Goal: Information Seeking & Learning: Learn about a topic

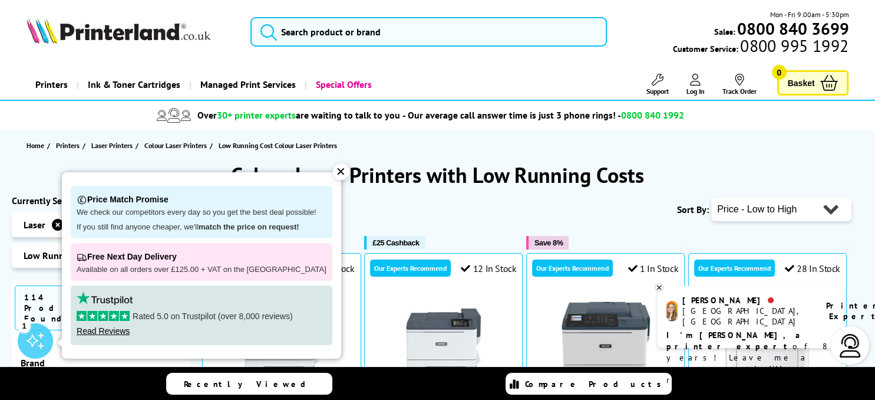
click at [711, 197] on select "Popularity Rating Price - Low to High Price - High to Low Running Costs - Low t…" at bounding box center [781, 209] width 140 height 24
select select "Price Descending"
click option "Price - High to Low" at bounding box center [0, 0] width 0 height 0
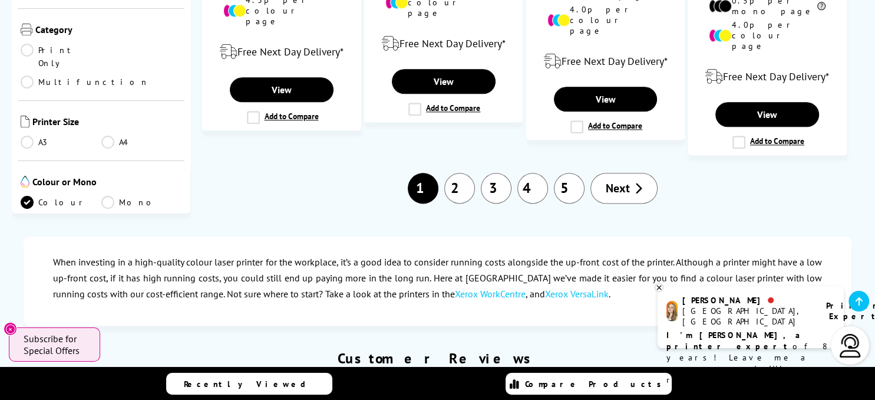
scroll to position [1494, 0]
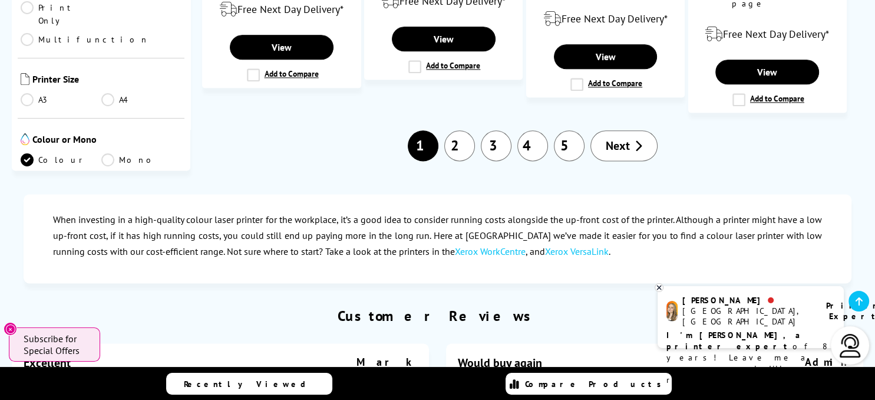
click at [537, 130] on link "4" at bounding box center [533, 145] width 31 height 31
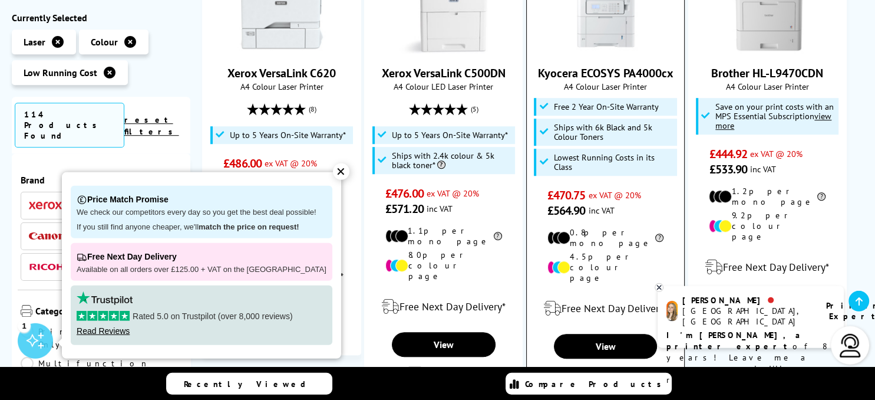
scroll to position [809, 0]
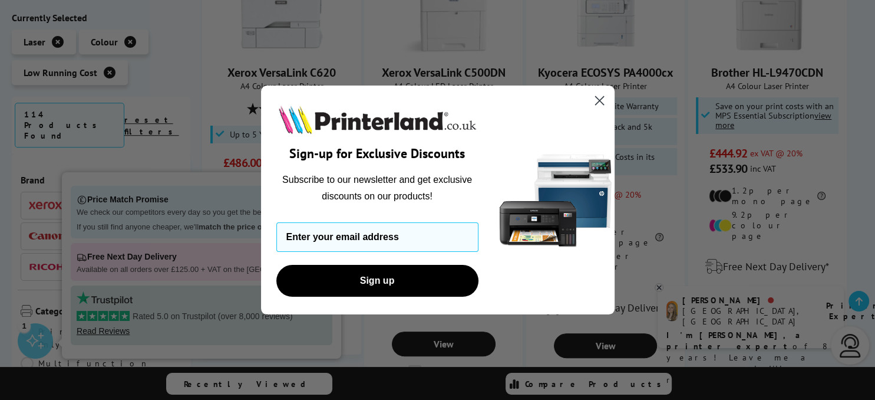
click at [595, 100] on circle "Close dialog" at bounding box center [598, 100] width 19 height 19
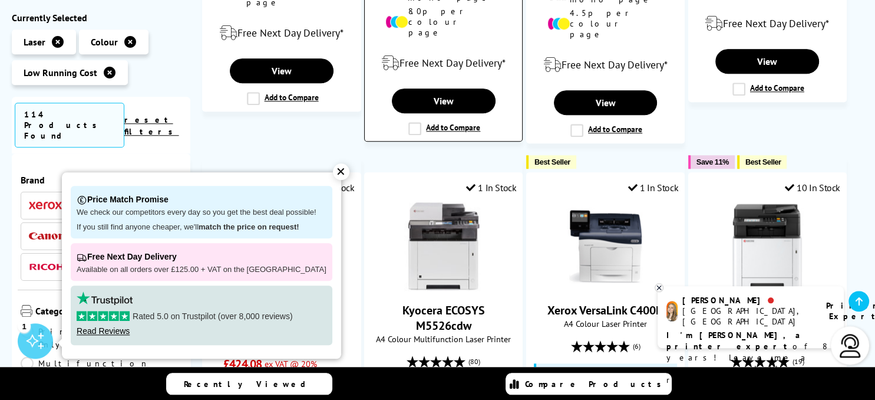
scroll to position [1120, 0]
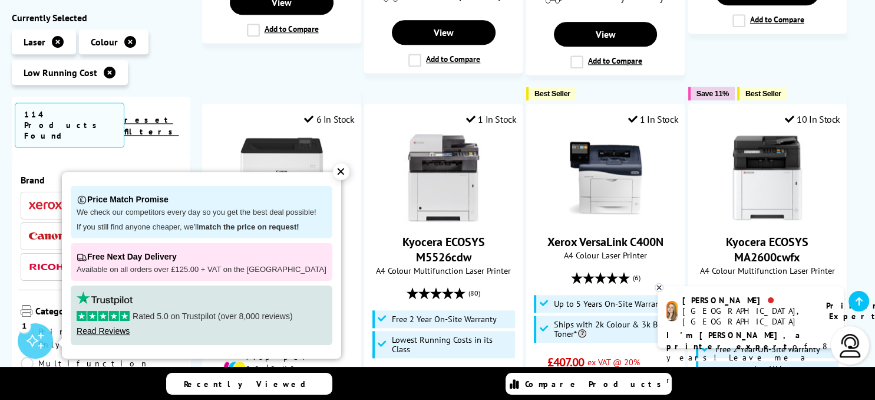
click at [333, 172] on div "✕" at bounding box center [341, 171] width 17 height 17
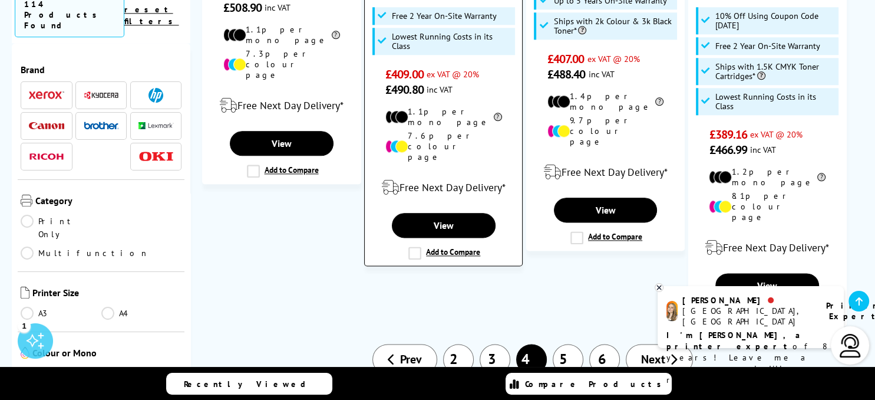
scroll to position [1494, 0]
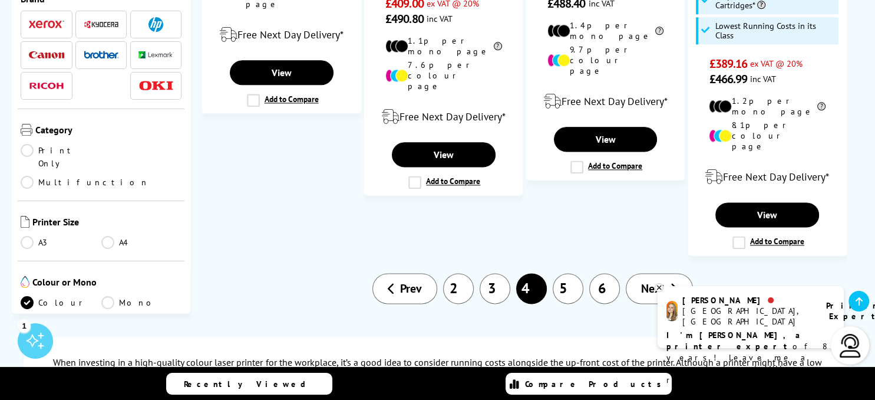
click at [568, 273] on link "5" at bounding box center [568, 288] width 31 height 31
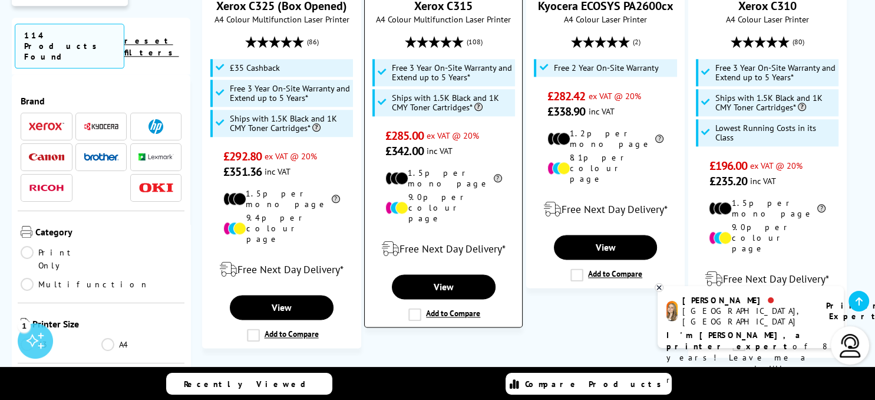
scroll to position [1618, 0]
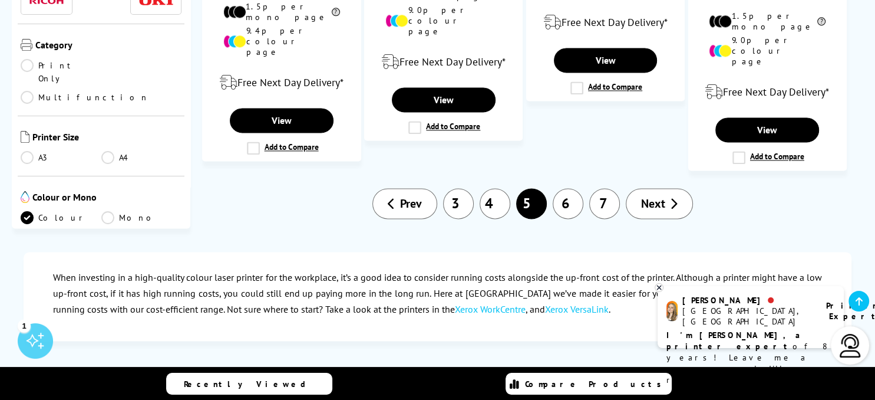
click at [599, 188] on link "7" at bounding box center [604, 203] width 31 height 31
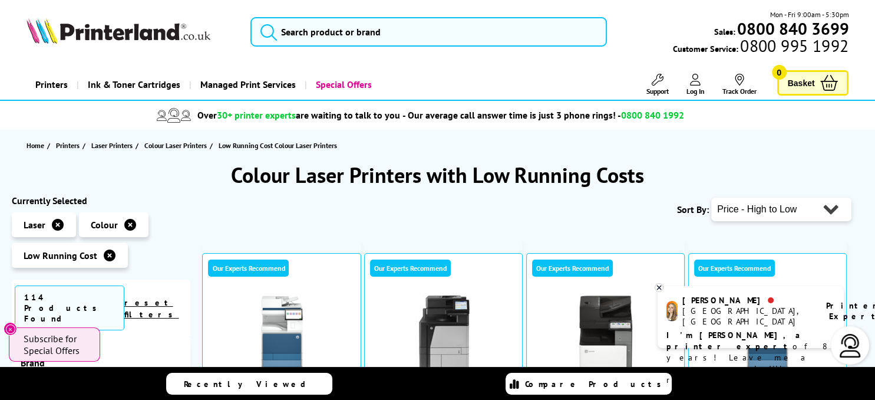
click at [711, 197] on select "Popularity Rating Price - Low to High Price - High to Low Running Costs - Low t…" at bounding box center [781, 209] width 140 height 24
select select "Price Ascending"
click option "Price - Low to High" at bounding box center [0, 0] width 0 height 0
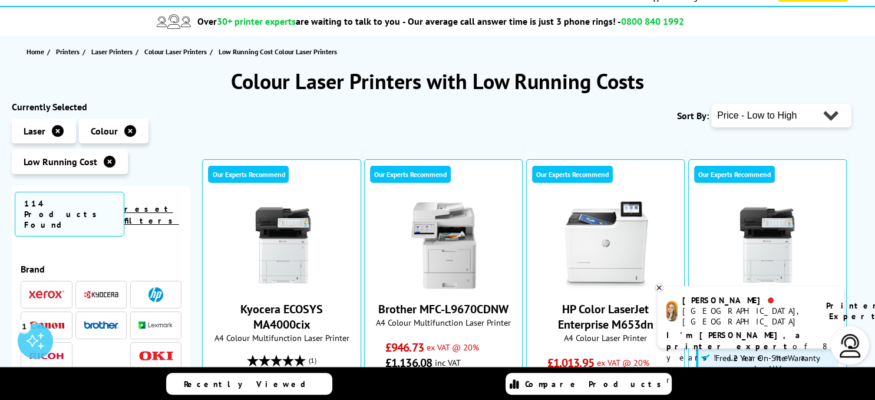
scroll to position [124, 0]
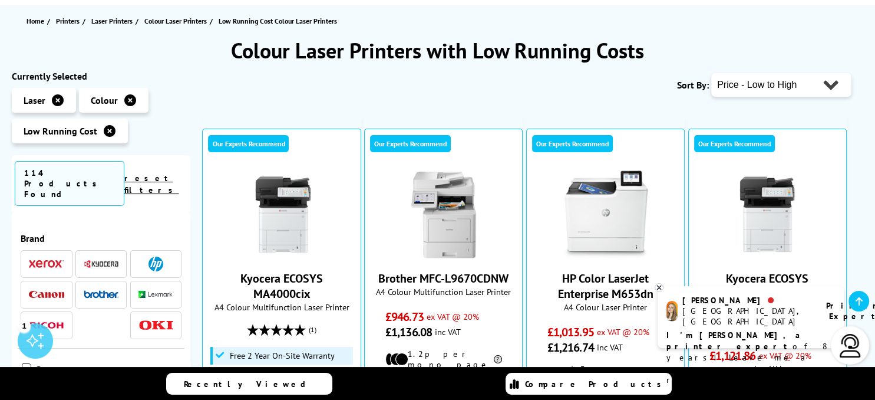
click at [156, 173] on link "reset filters" at bounding box center [151, 184] width 55 height 22
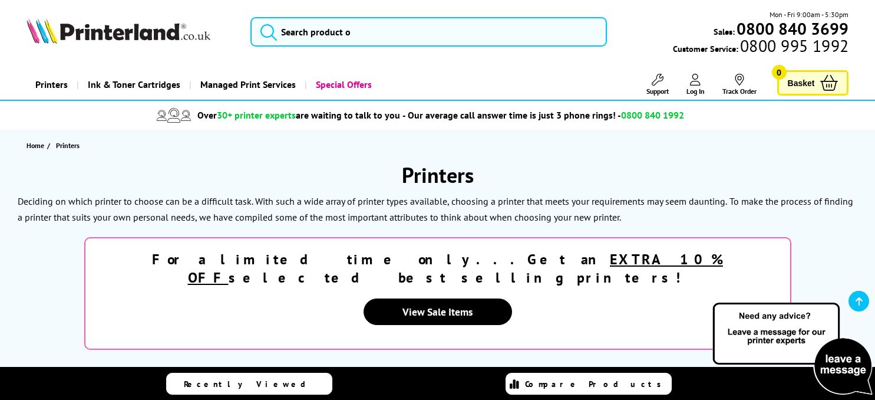
scroll to position [186, 0]
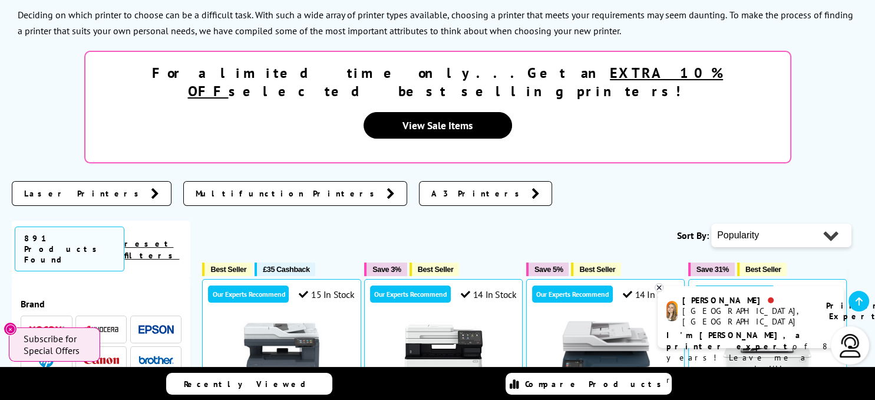
click at [57, 187] on span "Laser Printers" at bounding box center [84, 193] width 121 height 12
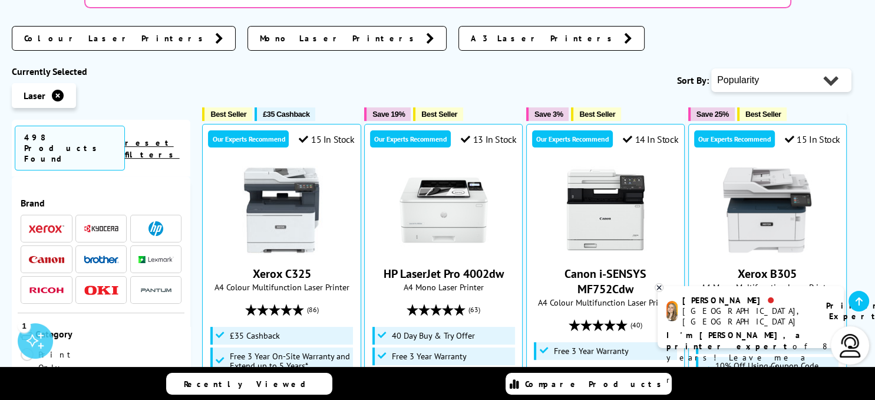
scroll to position [147, 0]
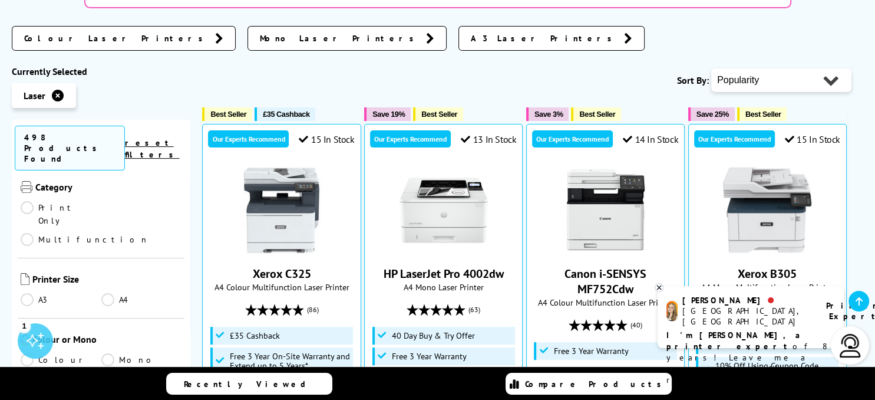
click at [29, 353] on link "Colour" at bounding box center [61, 359] width 81 height 13
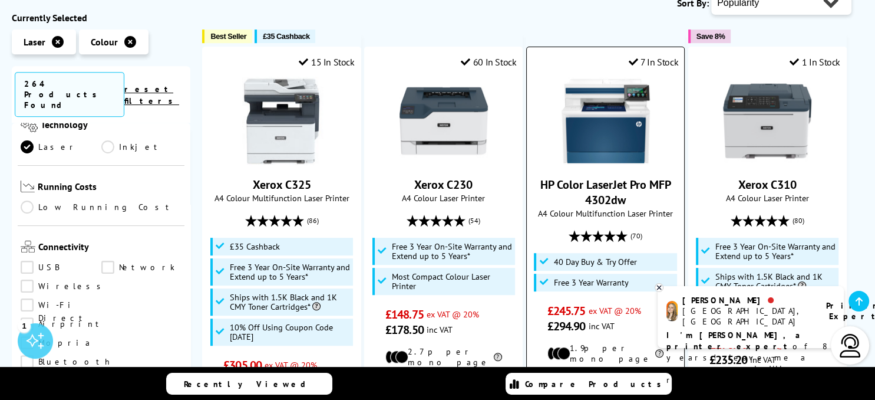
scroll to position [311, 0]
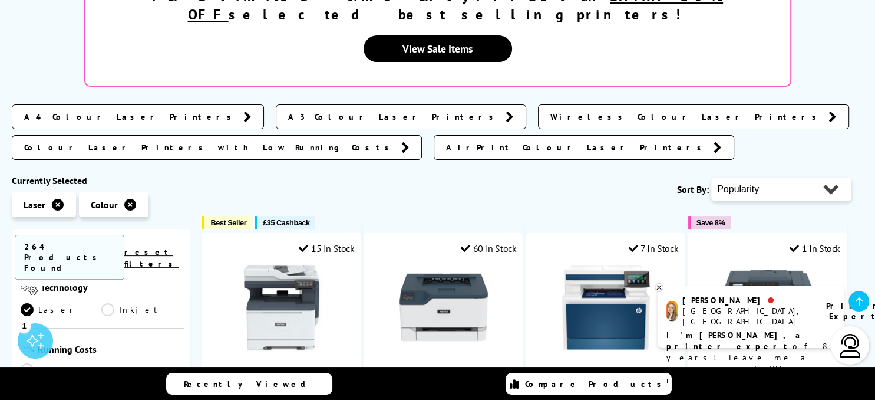
click at [711, 177] on select "Popularity Rating Price - Low to High Price - High to Low Running Costs - Low t…" at bounding box center [781, 189] width 140 height 24
select select "Price Ascending"
click option "Price - Low to High" at bounding box center [0, 0] width 0 height 0
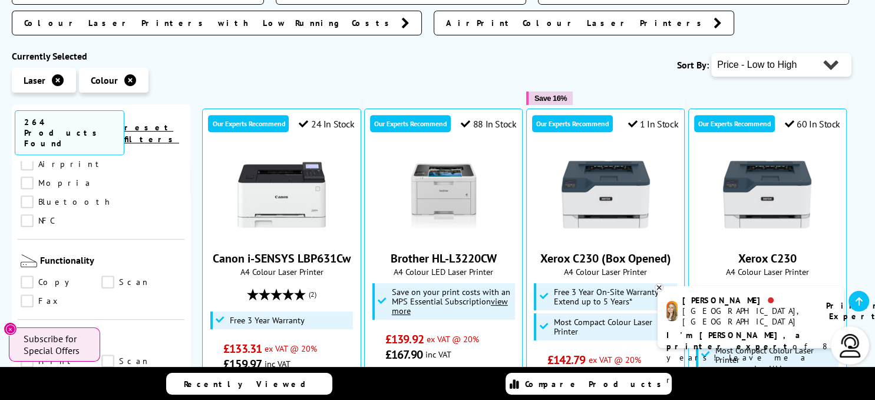
scroll to position [588, 0]
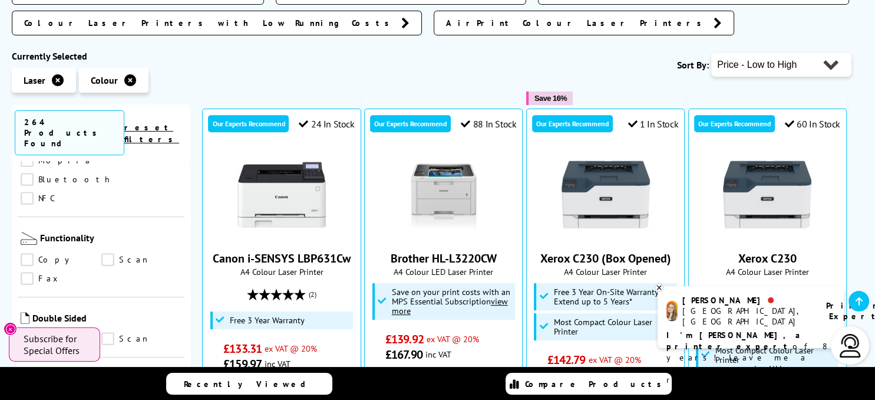
click at [32, 332] on link "Print" at bounding box center [61, 338] width 81 height 13
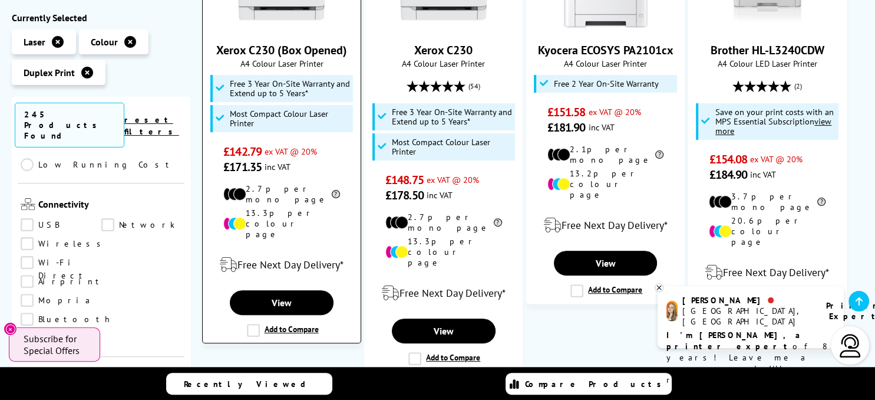
scroll to position [249, 0]
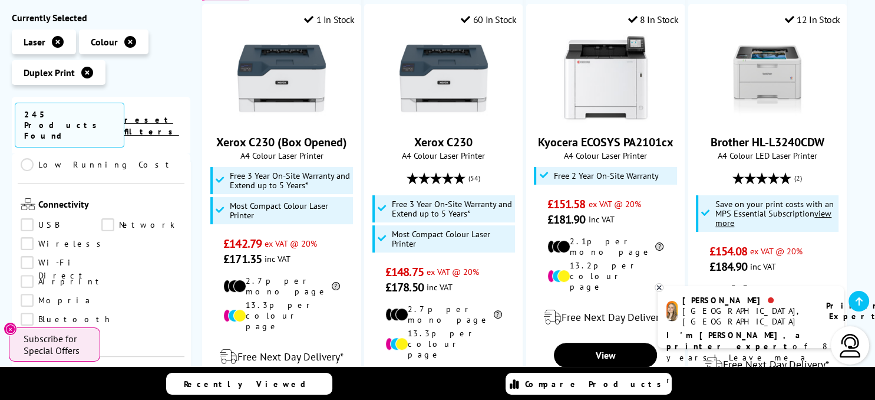
click at [859, 298] on icon at bounding box center [859, 301] width 7 height 9
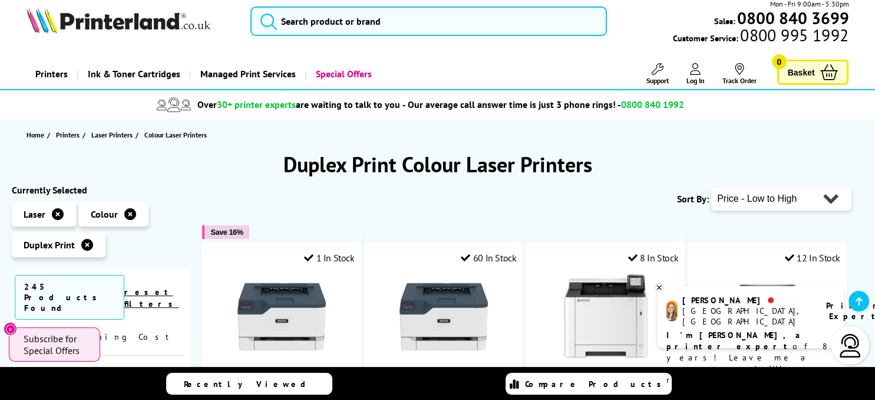
scroll to position [0, 0]
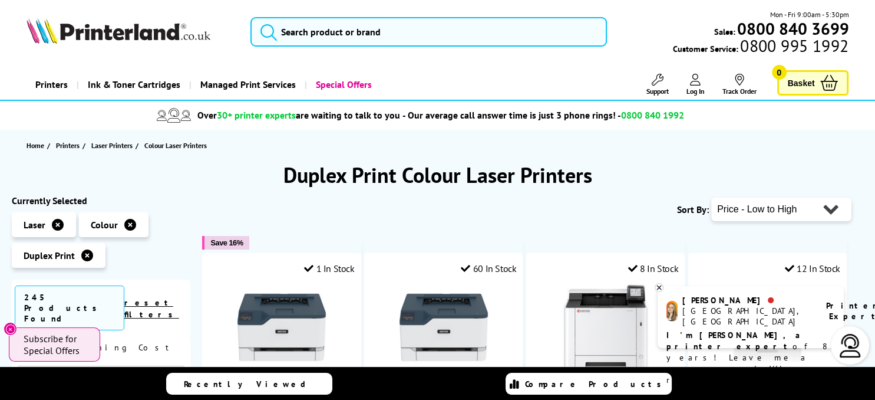
click at [659, 286] on icon at bounding box center [659, 287] width 4 height 4
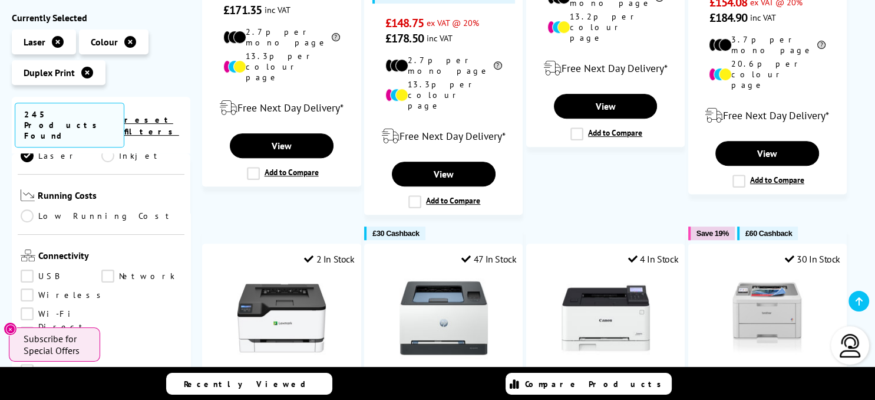
scroll to position [368, 0]
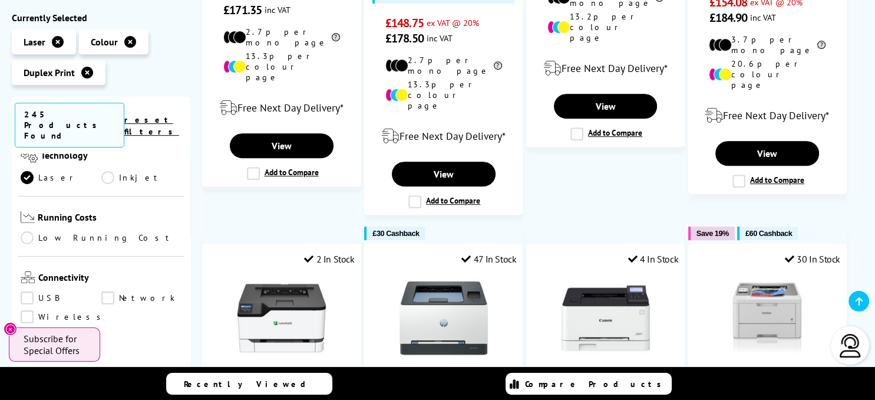
click at [27, 232] on link "Low Running Cost" at bounding box center [101, 238] width 161 height 13
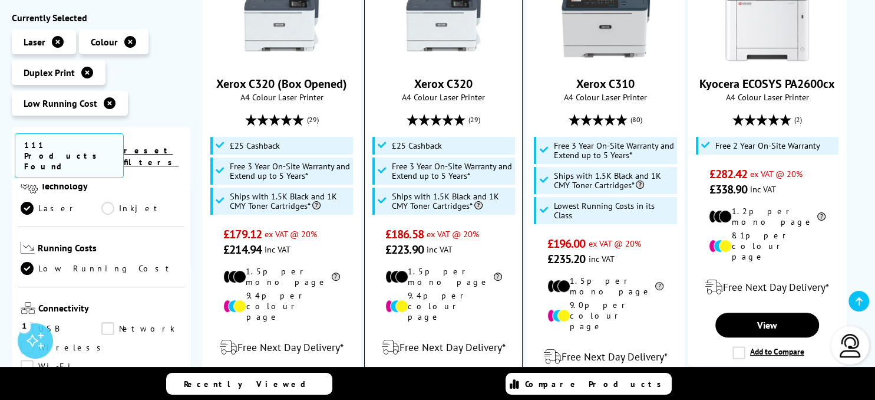
scroll to position [311, 0]
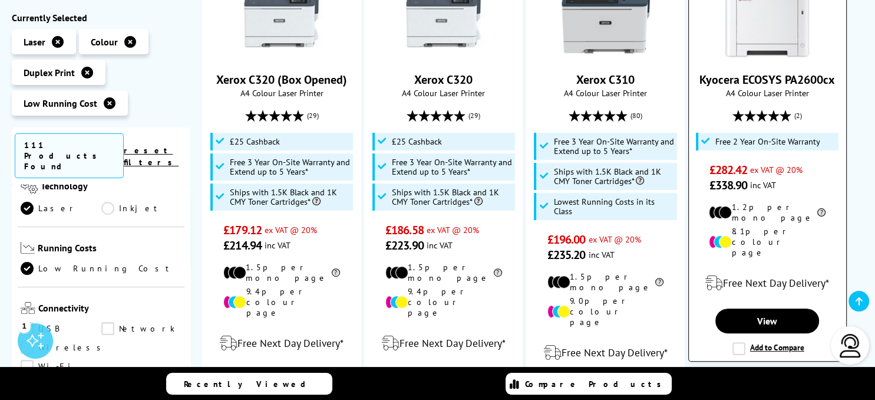
click at [762, 27] on img at bounding box center [767, 16] width 88 height 88
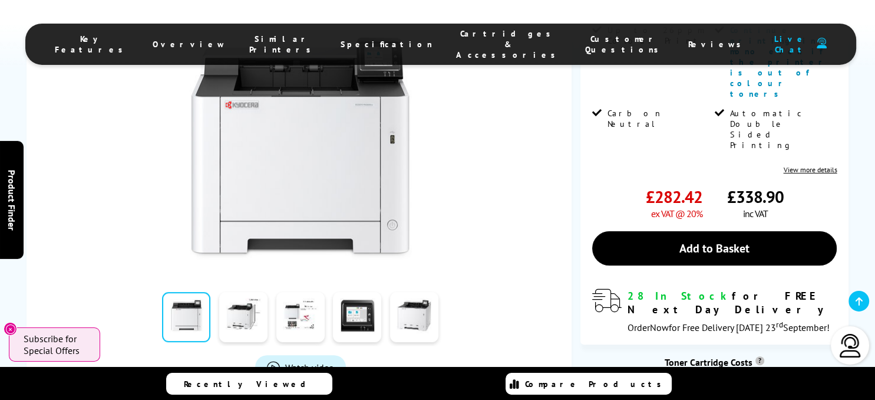
scroll to position [373, 0]
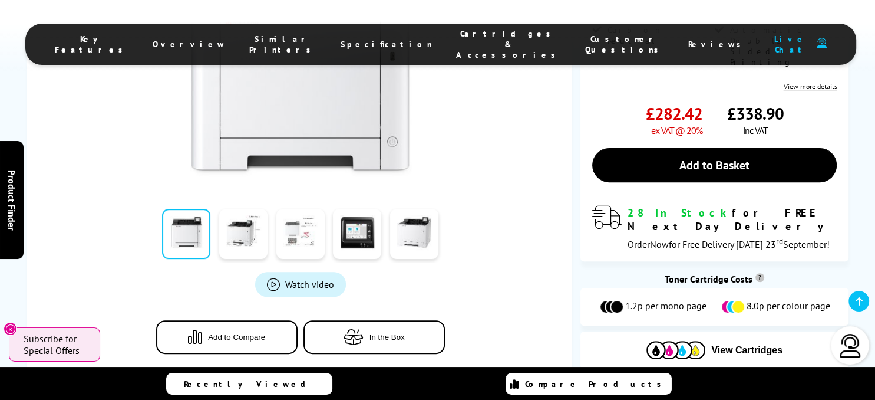
click at [299, 209] on link at bounding box center [300, 234] width 48 height 50
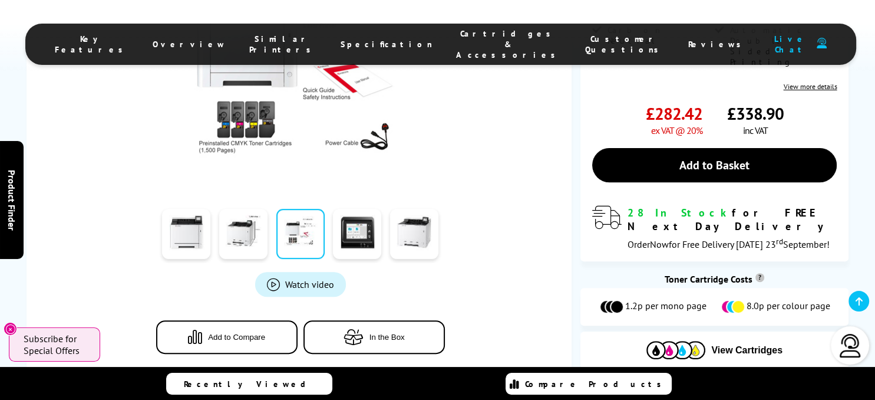
click at [465, 128] on div at bounding box center [300, 59] width 513 height 266
click at [514, 186] on div "Watch video Add to Compare In the Box" at bounding box center [300, 152] width 513 height 452
